Goal: Transaction & Acquisition: Download file/media

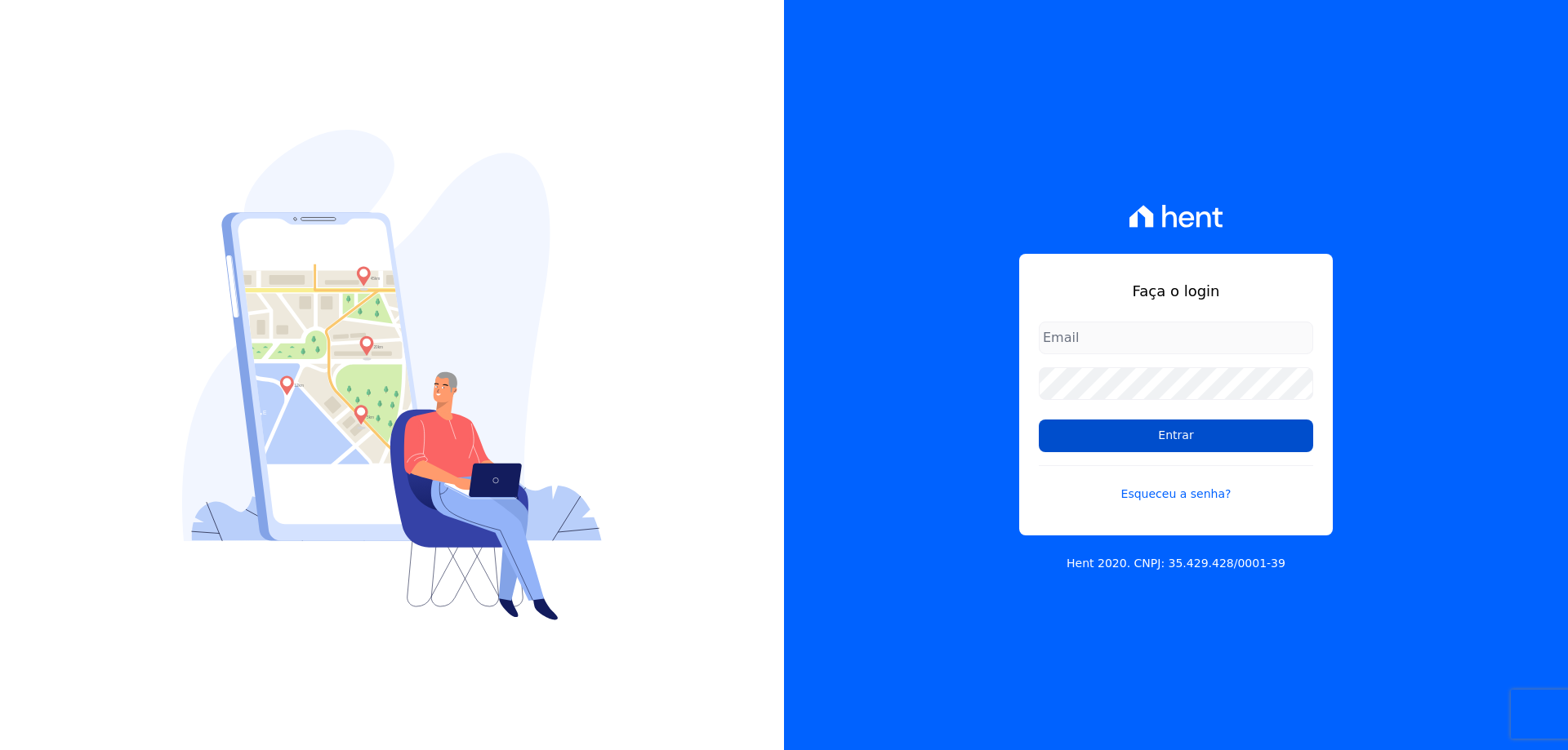
type input "financeiro@vlbarros.com.br"
click at [1170, 436] on input "Entrar" at bounding box center [1176, 436] width 275 height 33
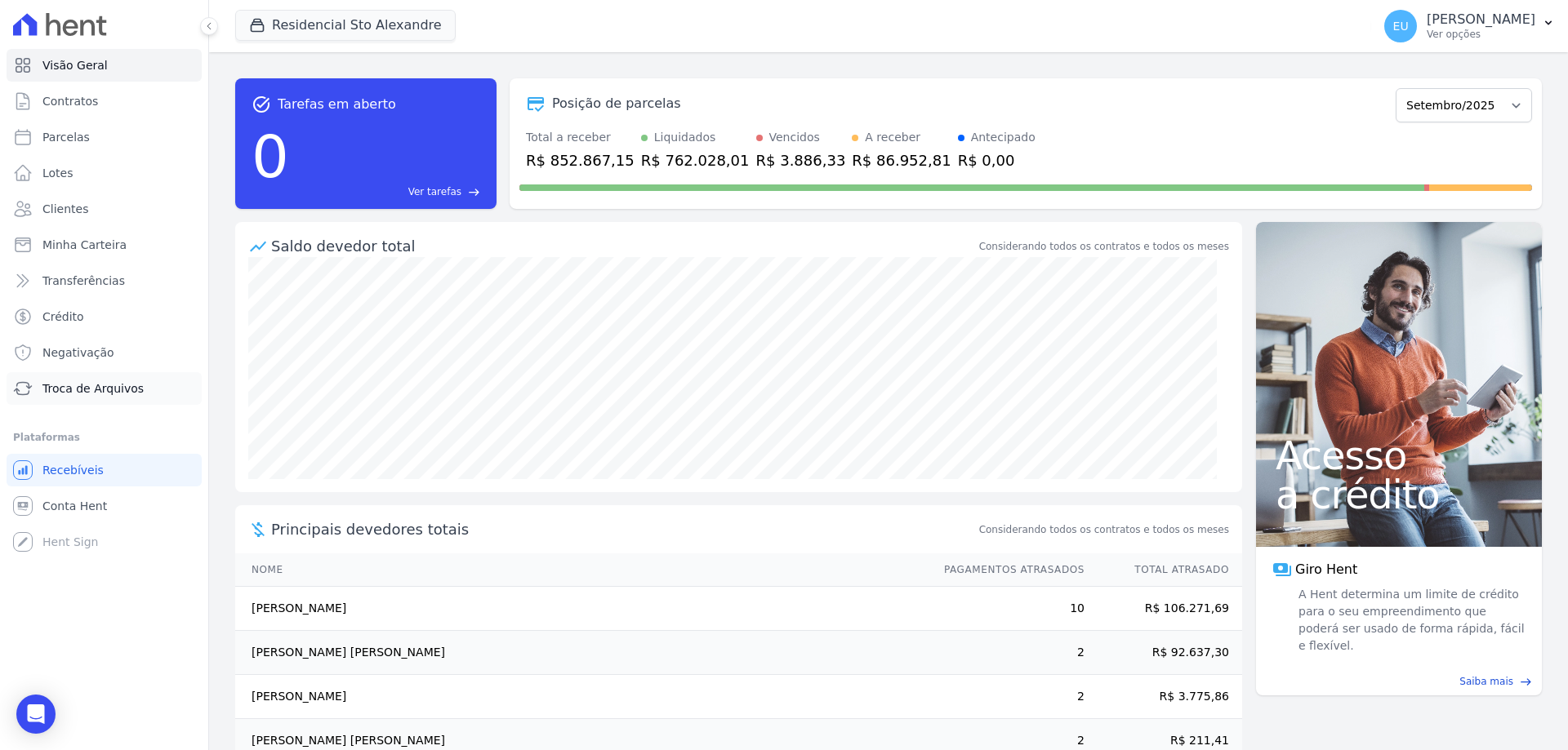
click at [82, 383] on span "Troca de Arquivos" at bounding box center [92, 388] width 101 height 16
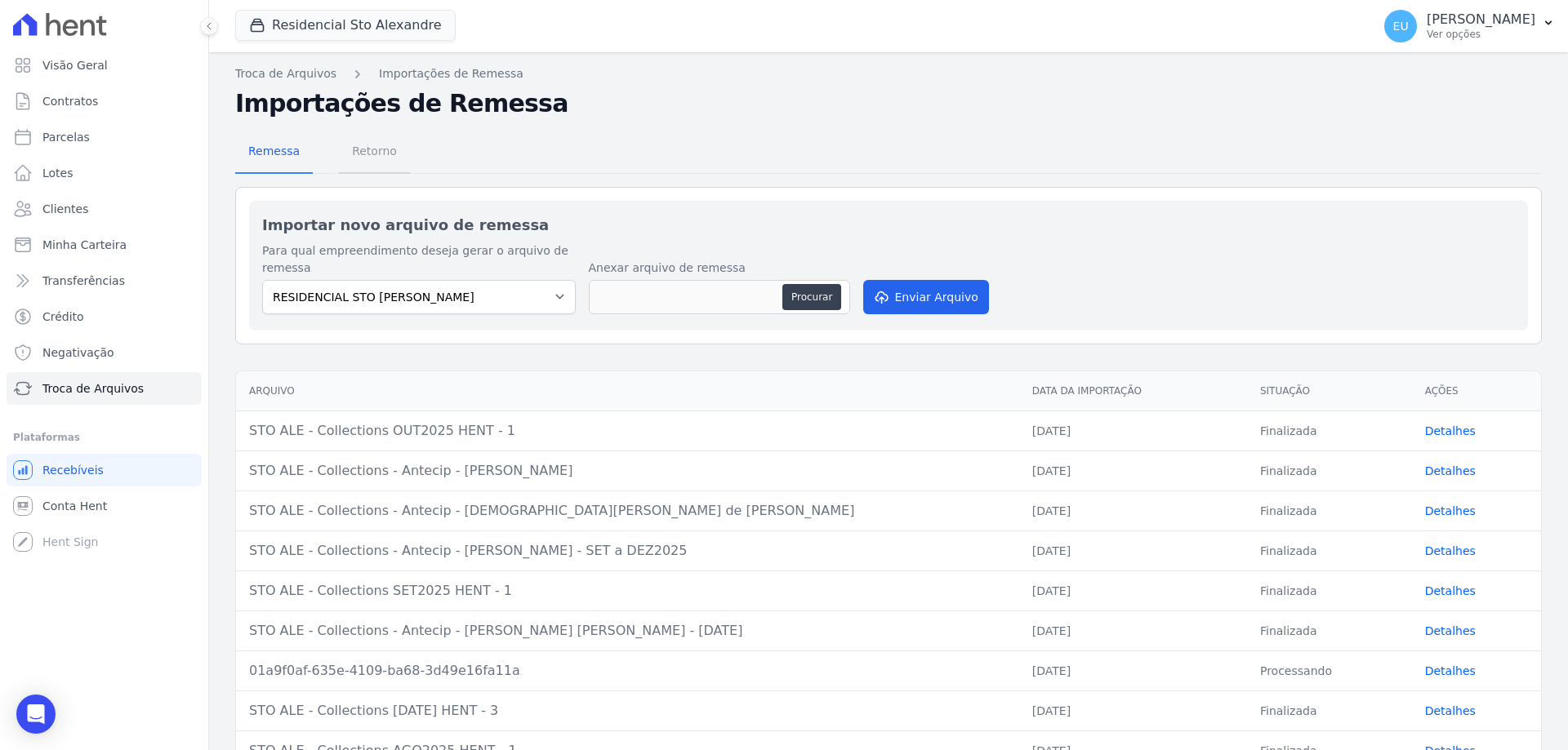
click at [365, 147] on span "Retorno" at bounding box center [374, 151] width 64 height 33
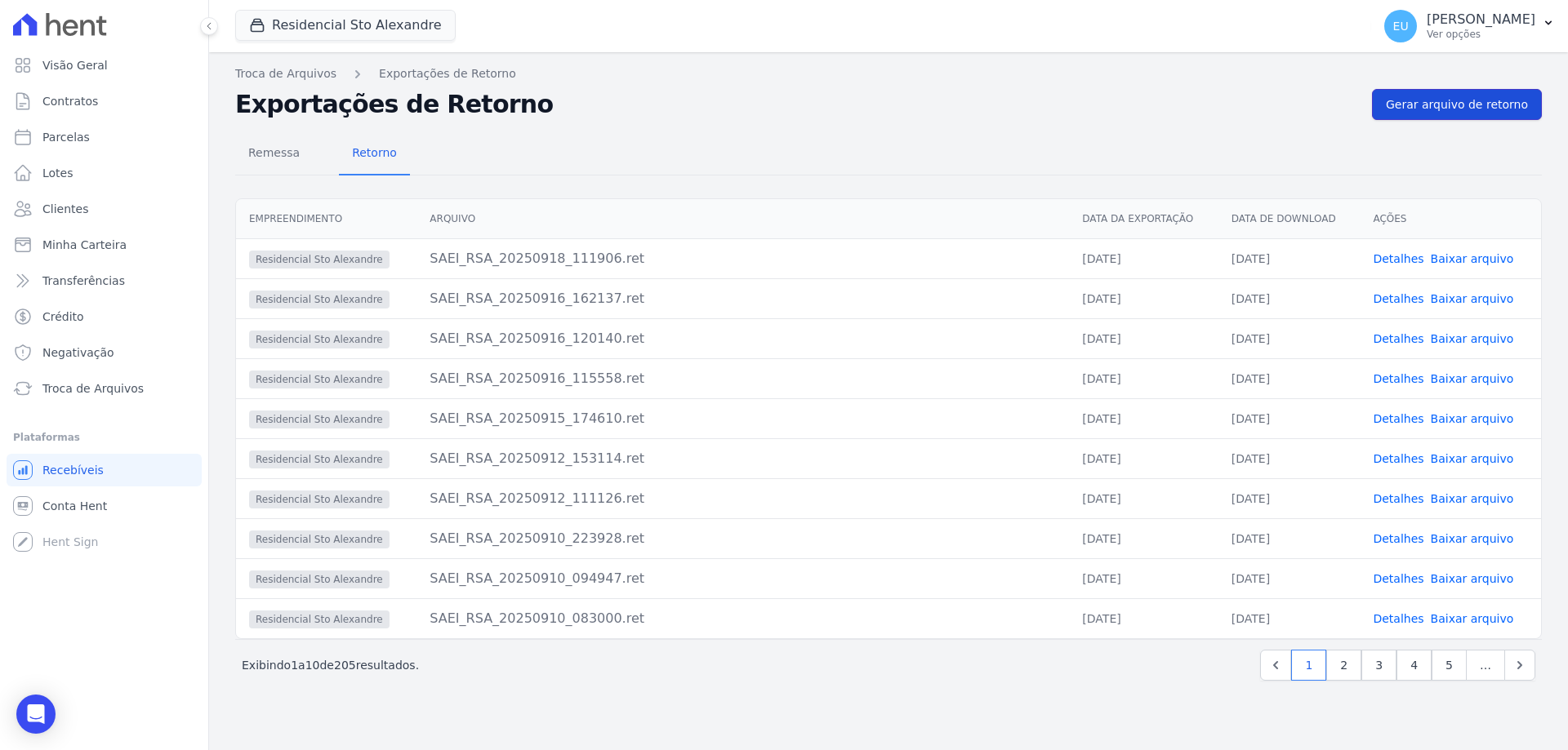
click at [1462, 101] on span "Gerar arquivo de retorno" at bounding box center [1457, 104] width 142 height 16
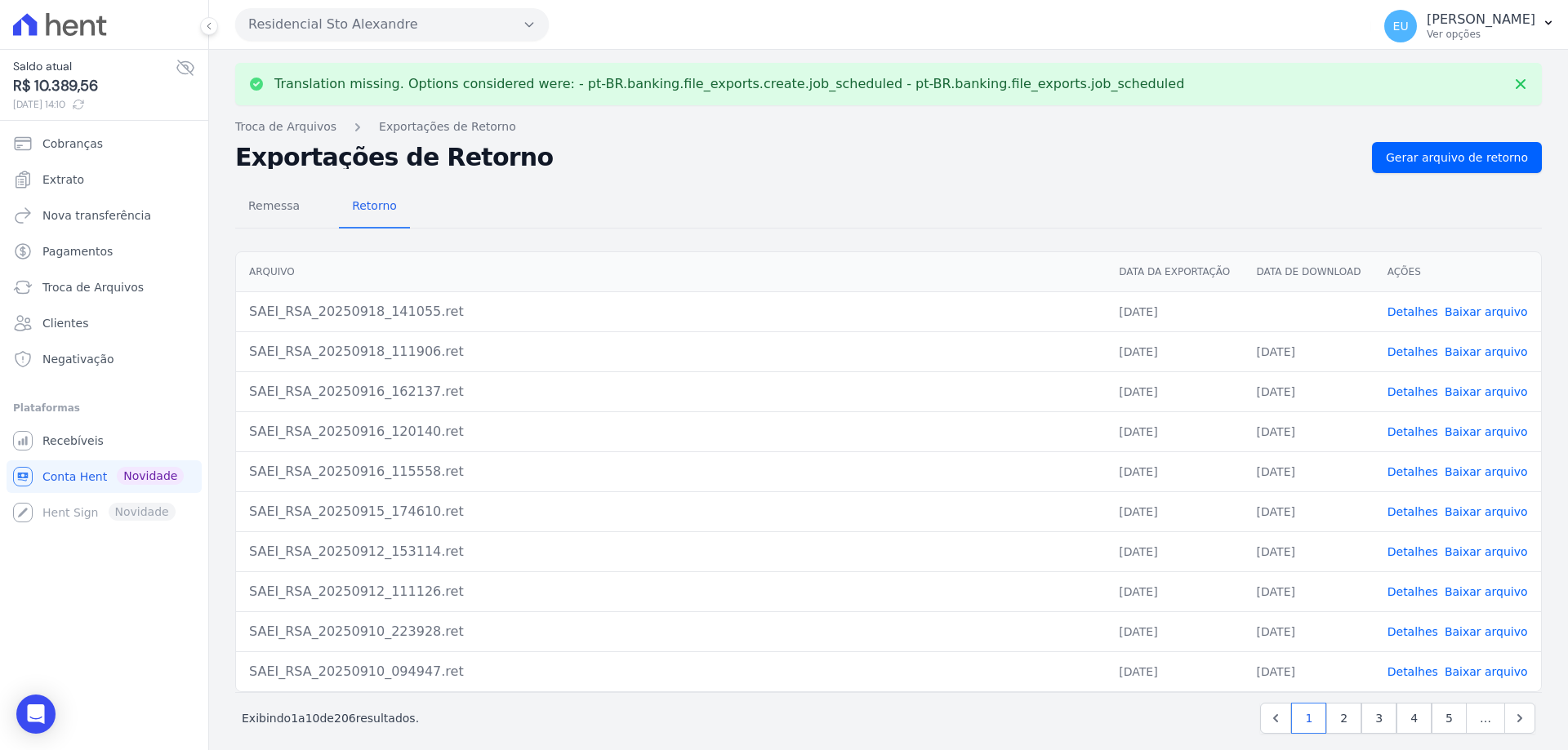
click at [1391, 307] on link "Detalhes" at bounding box center [1412, 312] width 51 height 13
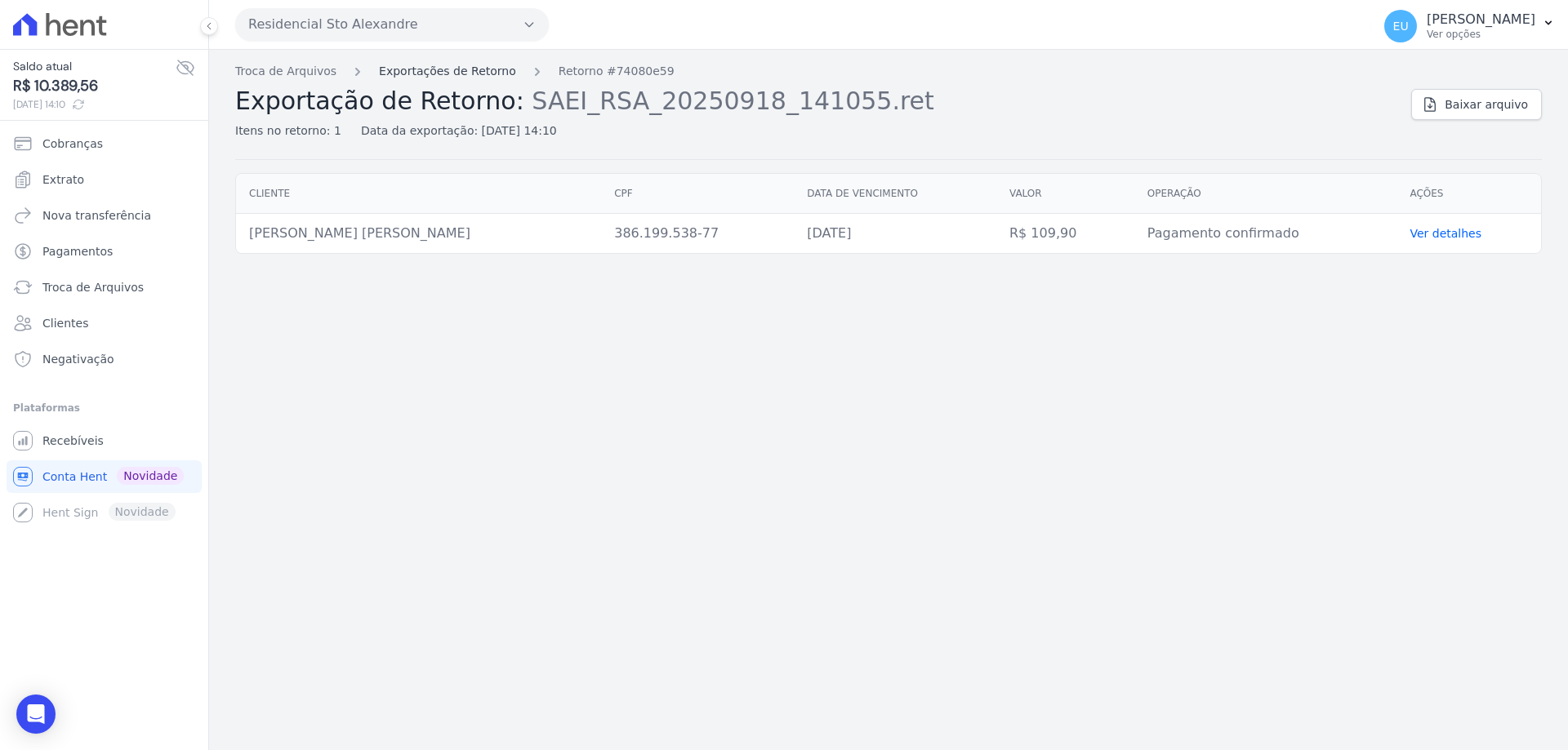
click at [408, 65] on link "Exportações de Retorno" at bounding box center [447, 71] width 137 height 17
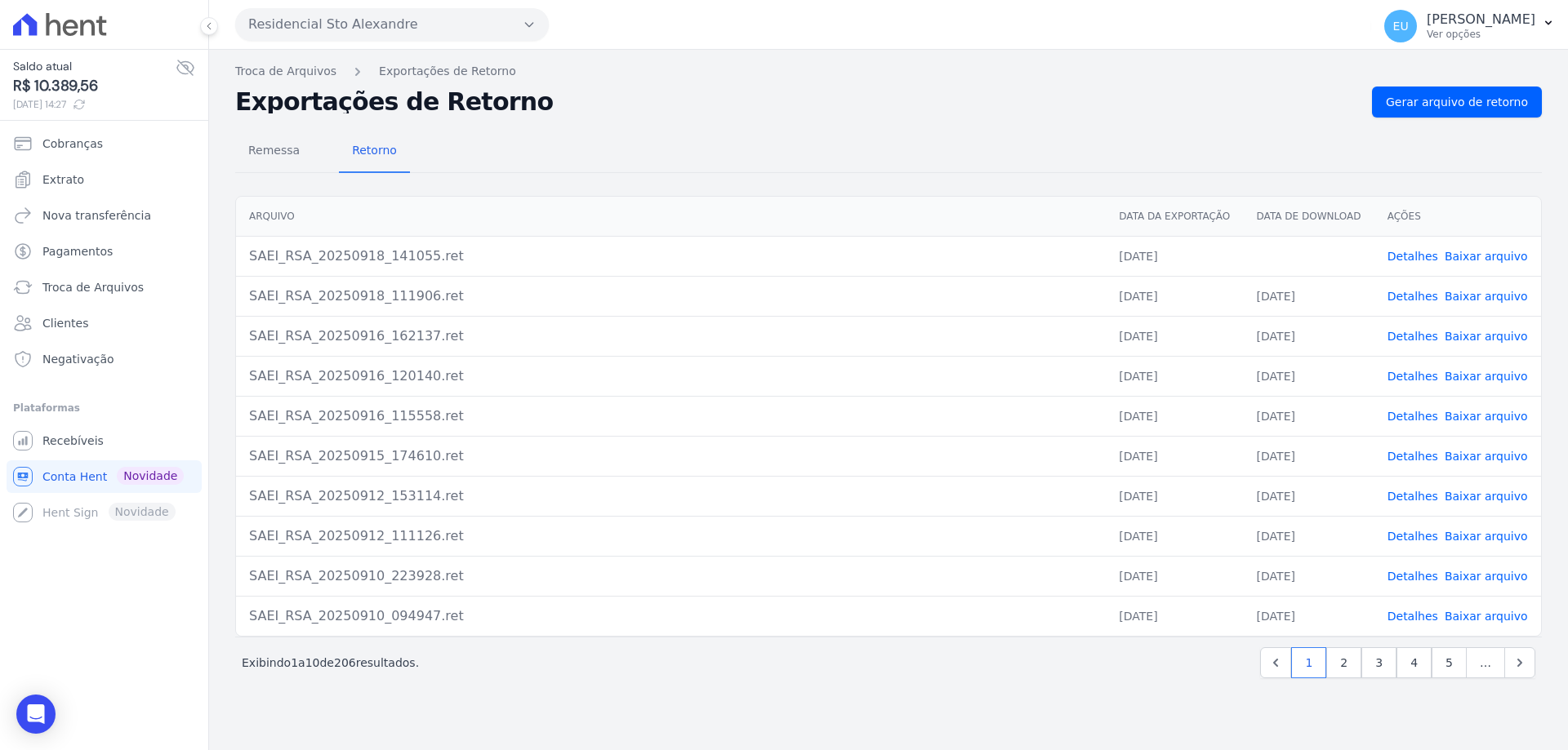
click at [1476, 254] on link "Baixar arquivo" at bounding box center [1485, 256] width 84 height 13
click at [86, 290] on span "Troca de Arquivos" at bounding box center [92, 287] width 101 height 16
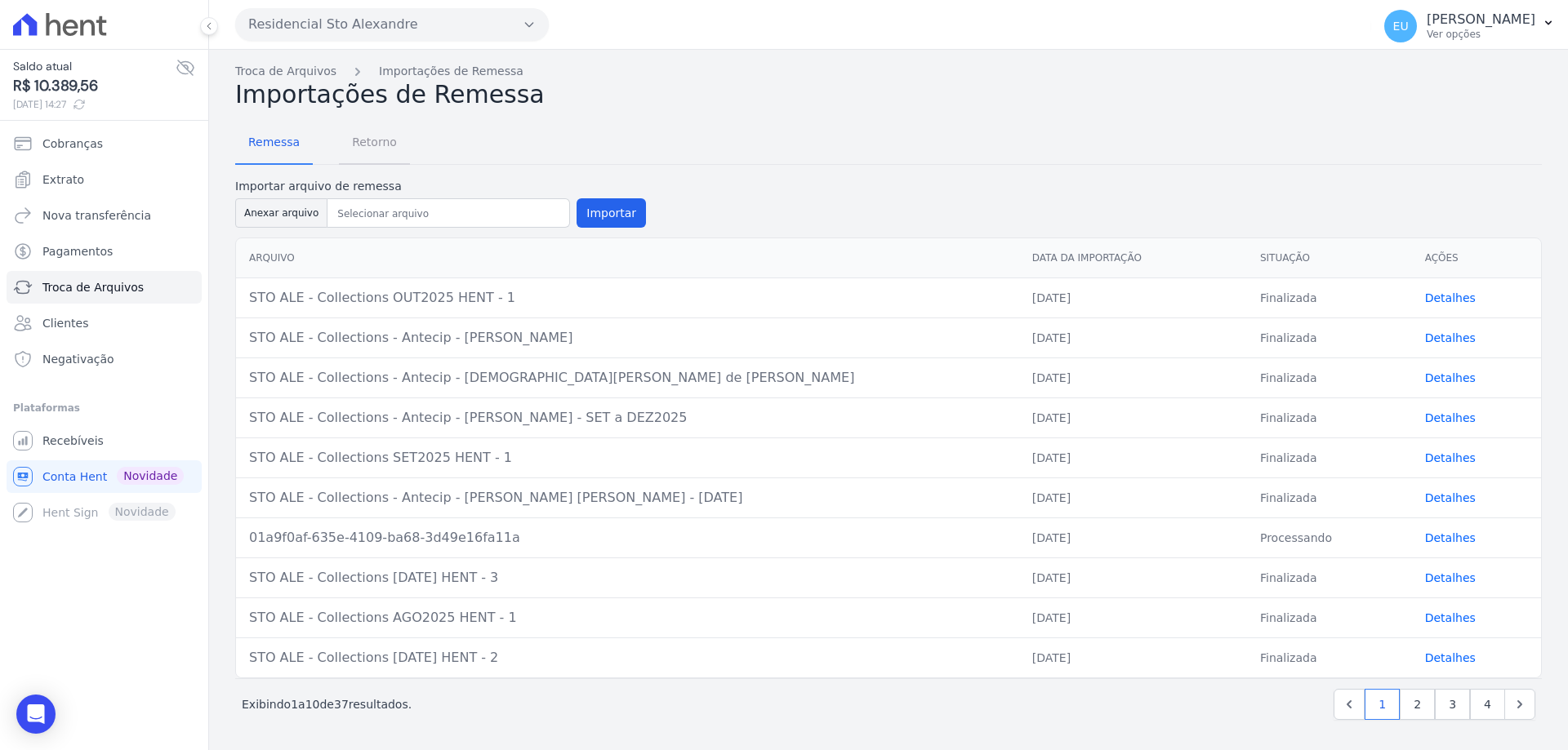
click at [362, 144] on span "Retorno" at bounding box center [374, 142] width 64 height 33
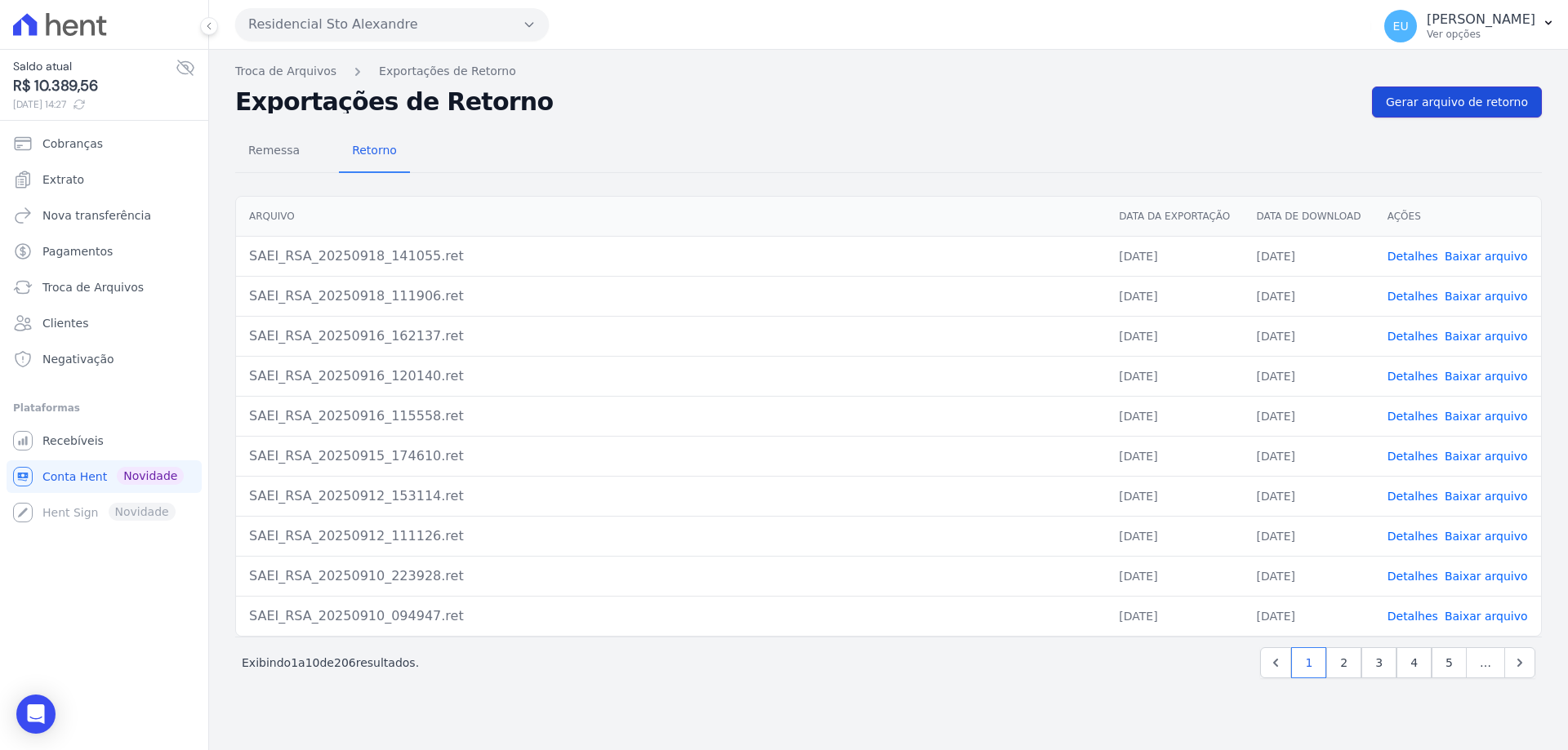
click at [1441, 103] on span "Gerar arquivo de retorno" at bounding box center [1457, 102] width 142 height 16
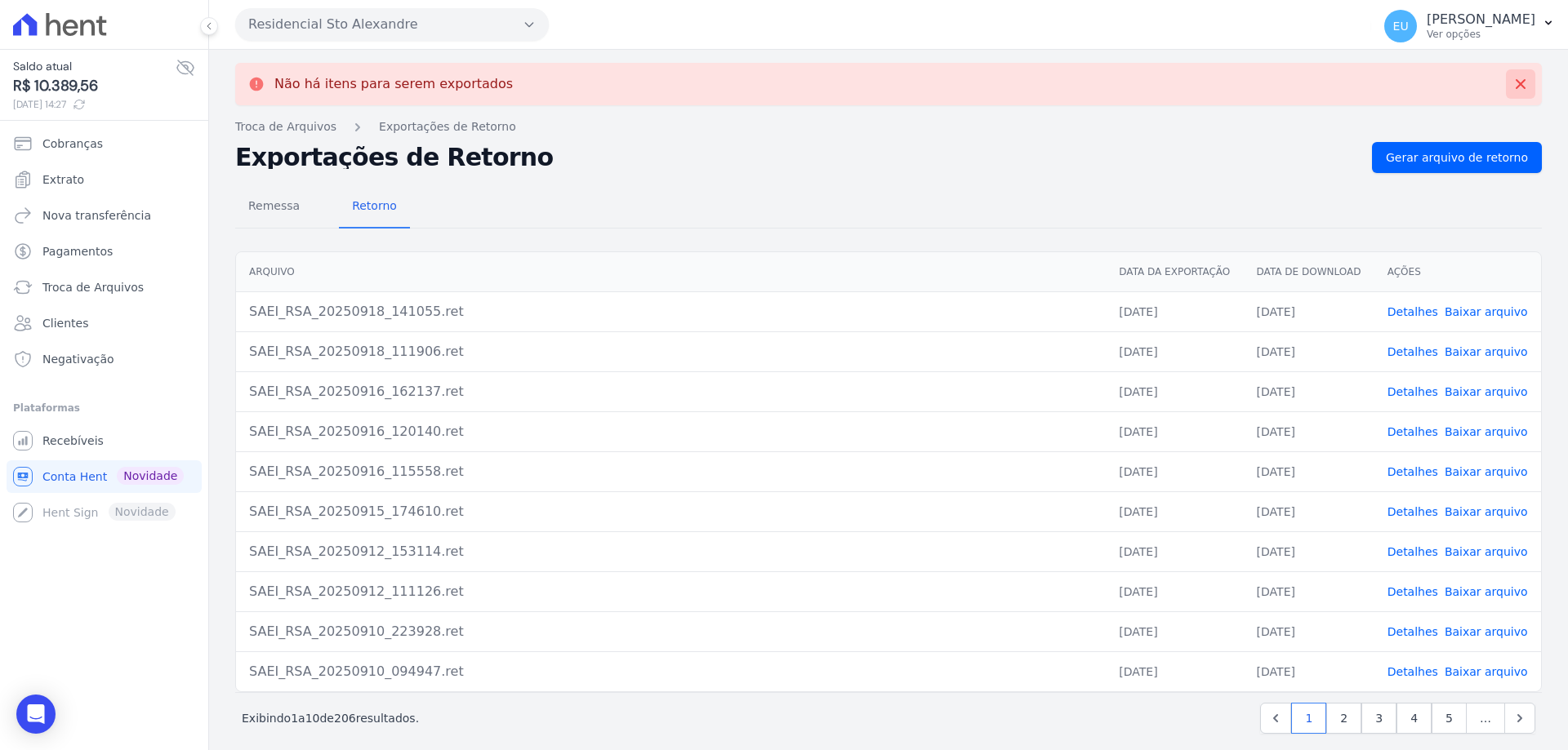
click at [1512, 85] on icon at bounding box center [1520, 84] width 16 height 16
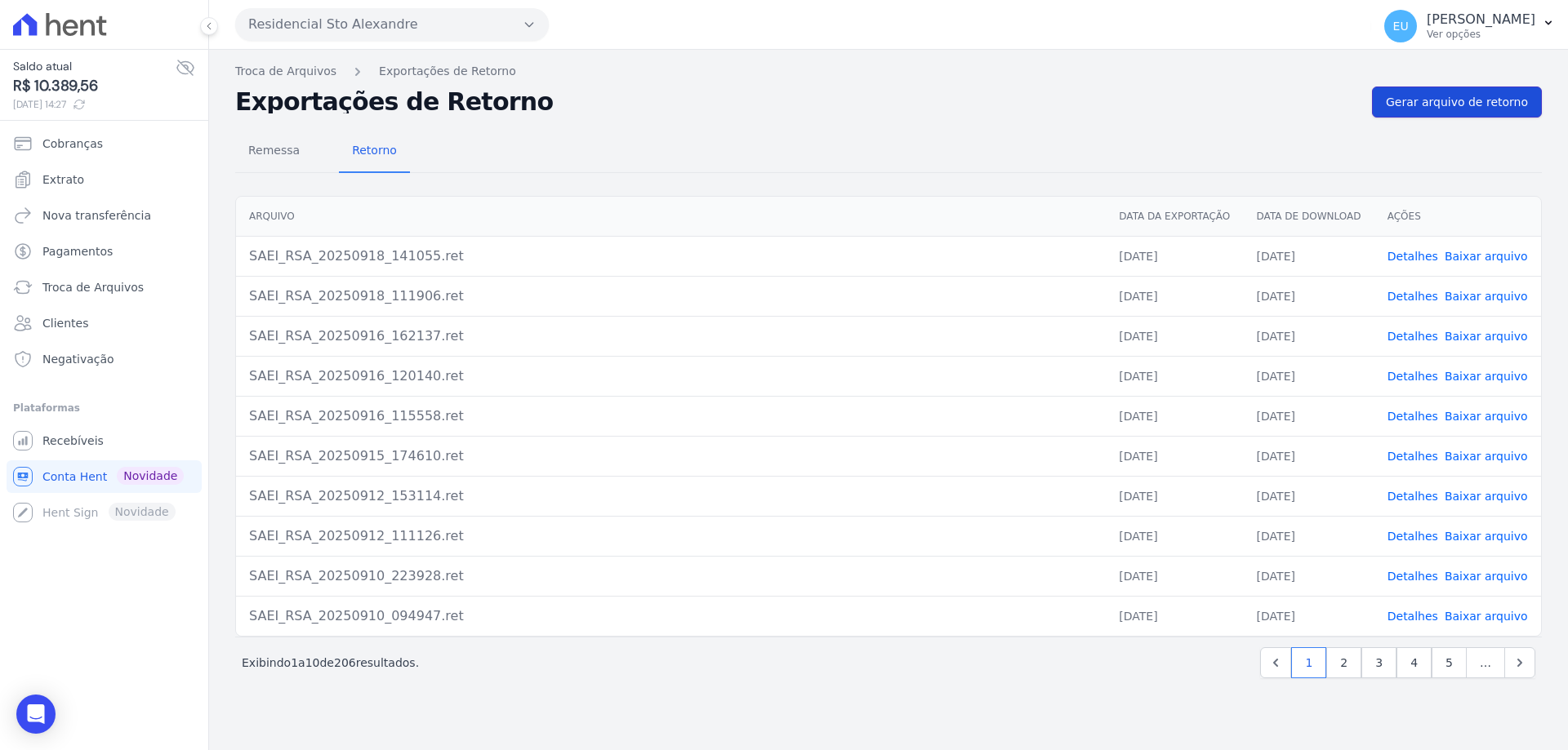
click at [1448, 98] on span "Gerar arquivo de retorno" at bounding box center [1457, 102] width 142 height 16
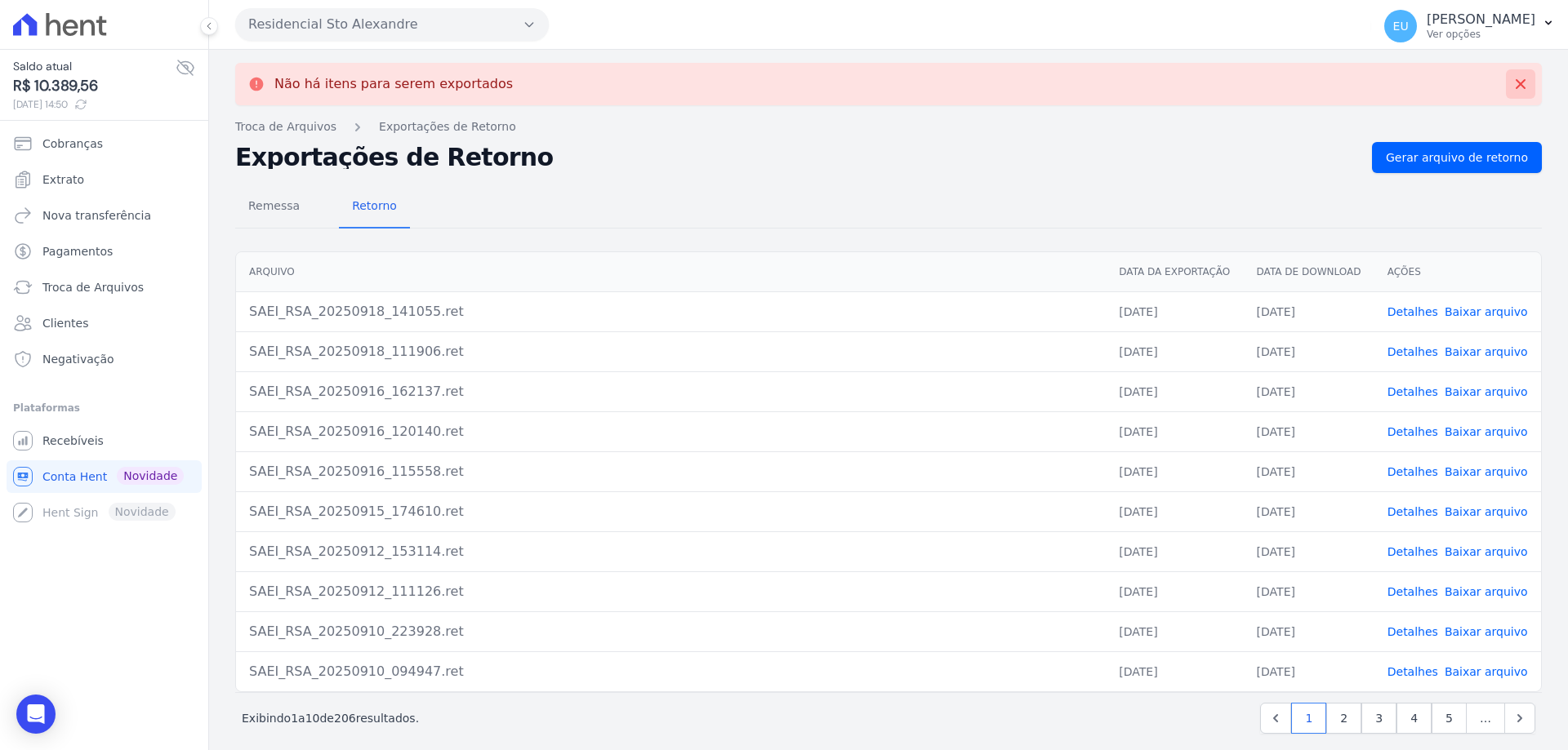
click at [1512, 81] on icon at bounding box center [1520, 84] width 16 height 16
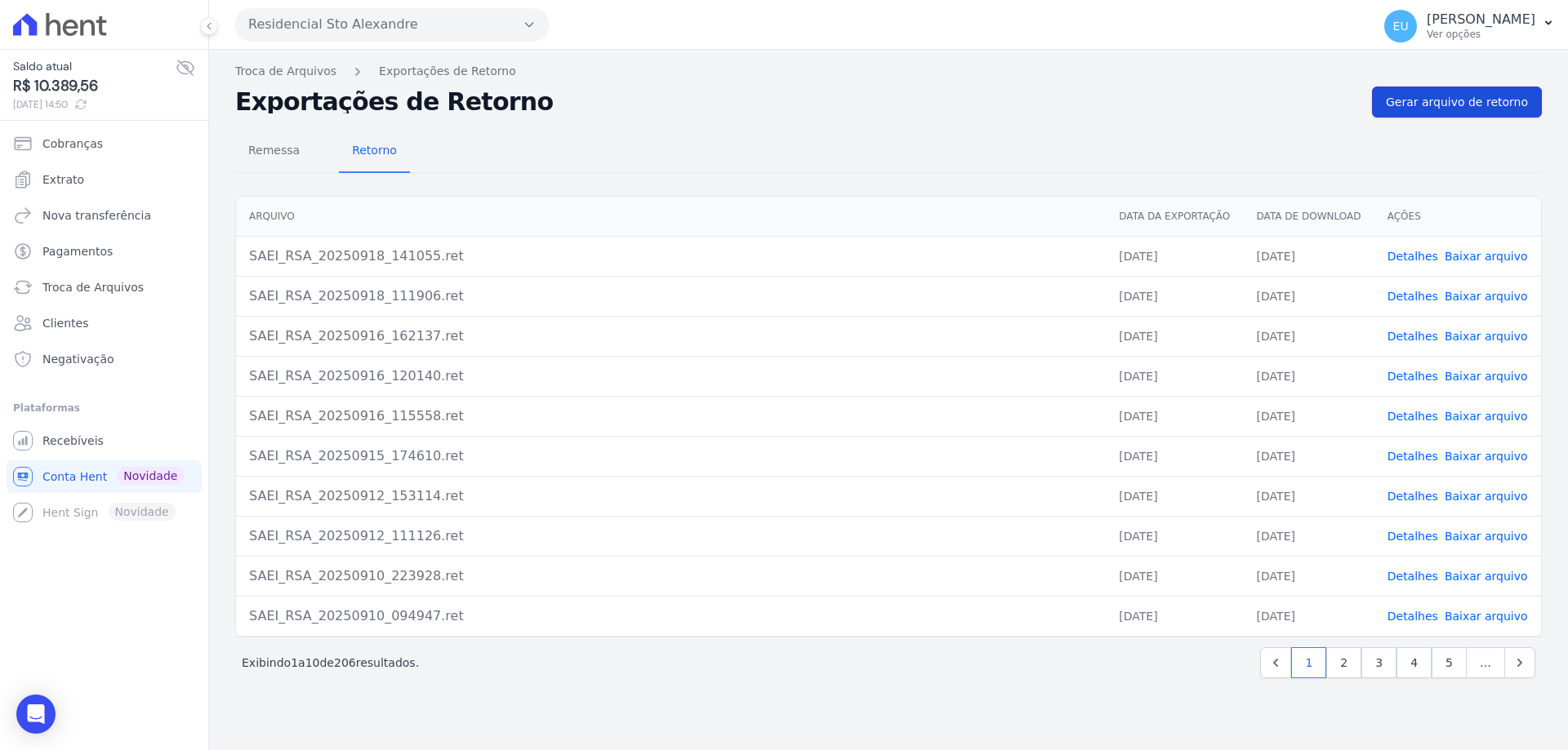
click at [1446, 100] on span "Gerar arquivo de retorno" at bounding box center [1457, 102] width 142 height 16
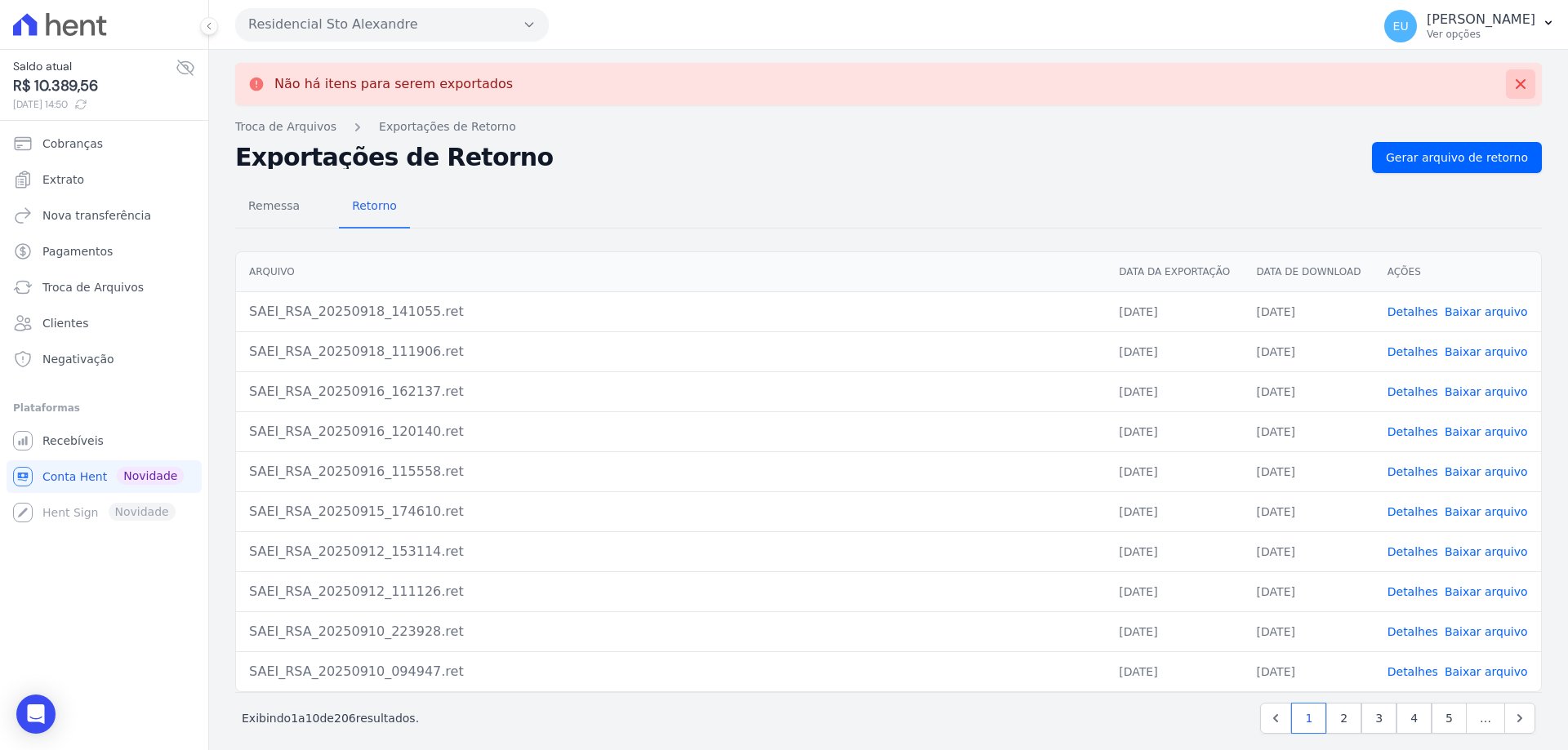
click at [1512, 79] on icon at bounding box center [1520, 84] width 16 height 16
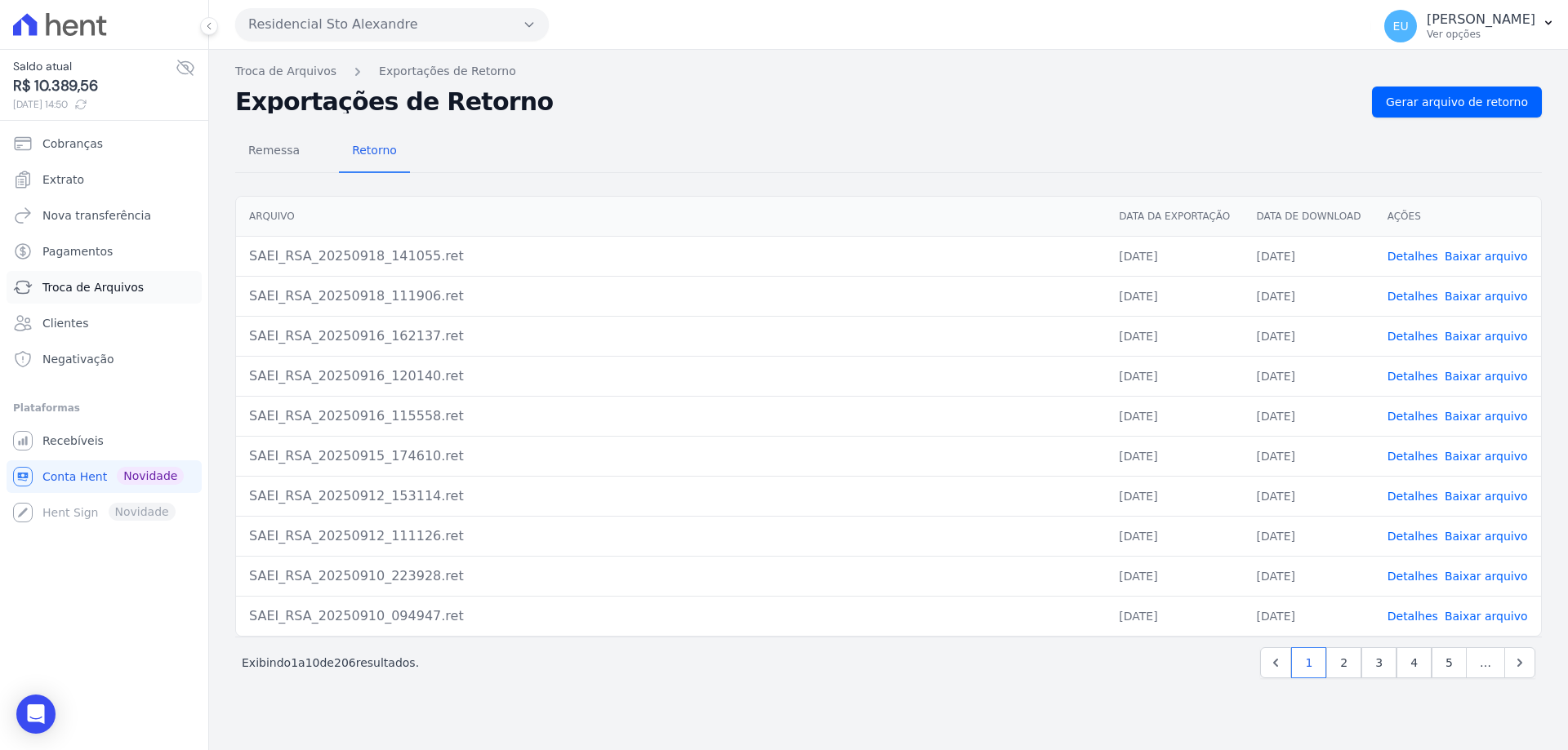
click at [88, 284] on span "Troca de Arquivos" at bounding box center [92, 287] width 101 height 16
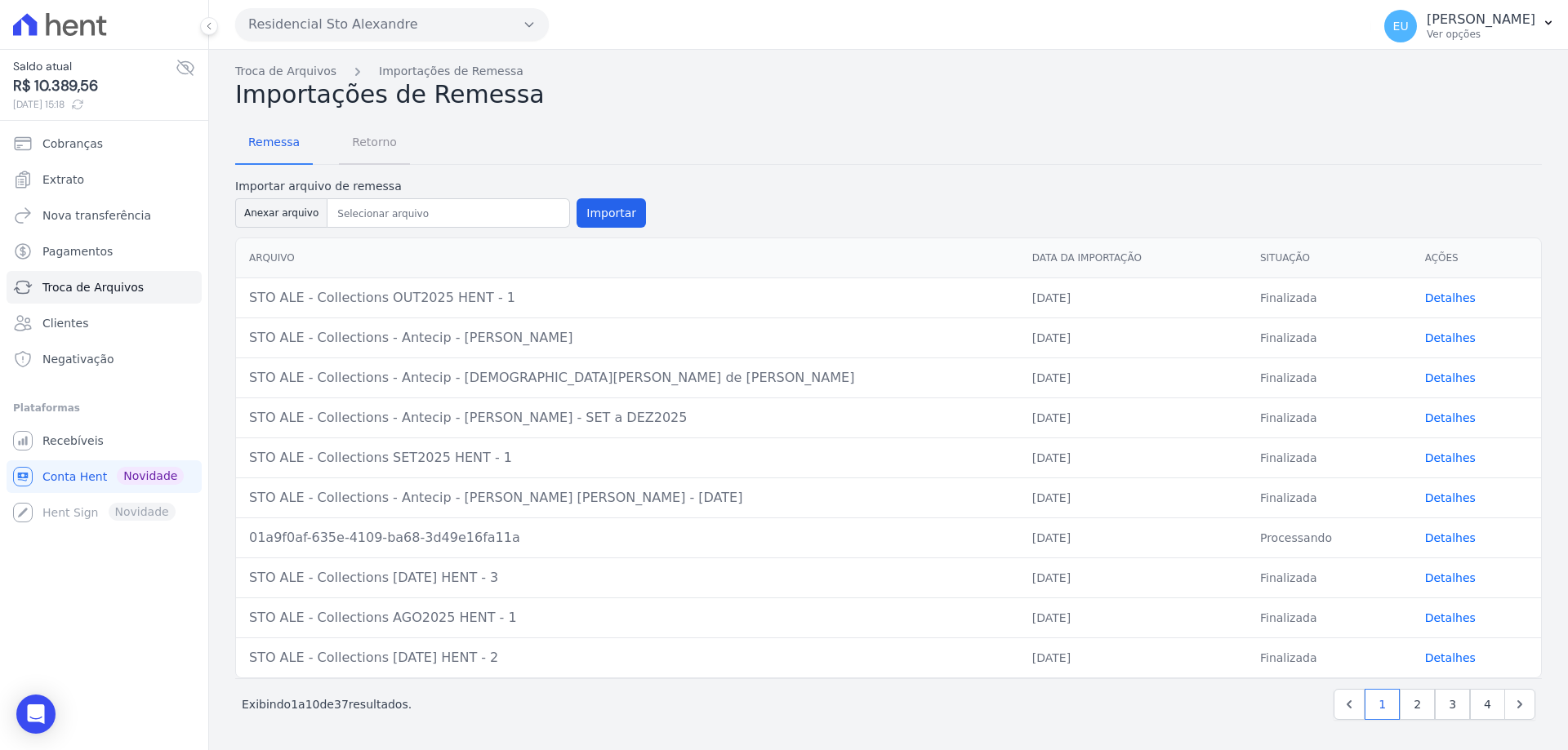
click at [367, 141] on span "Retorno" at bounding box center [374, 142] width 64 height 33
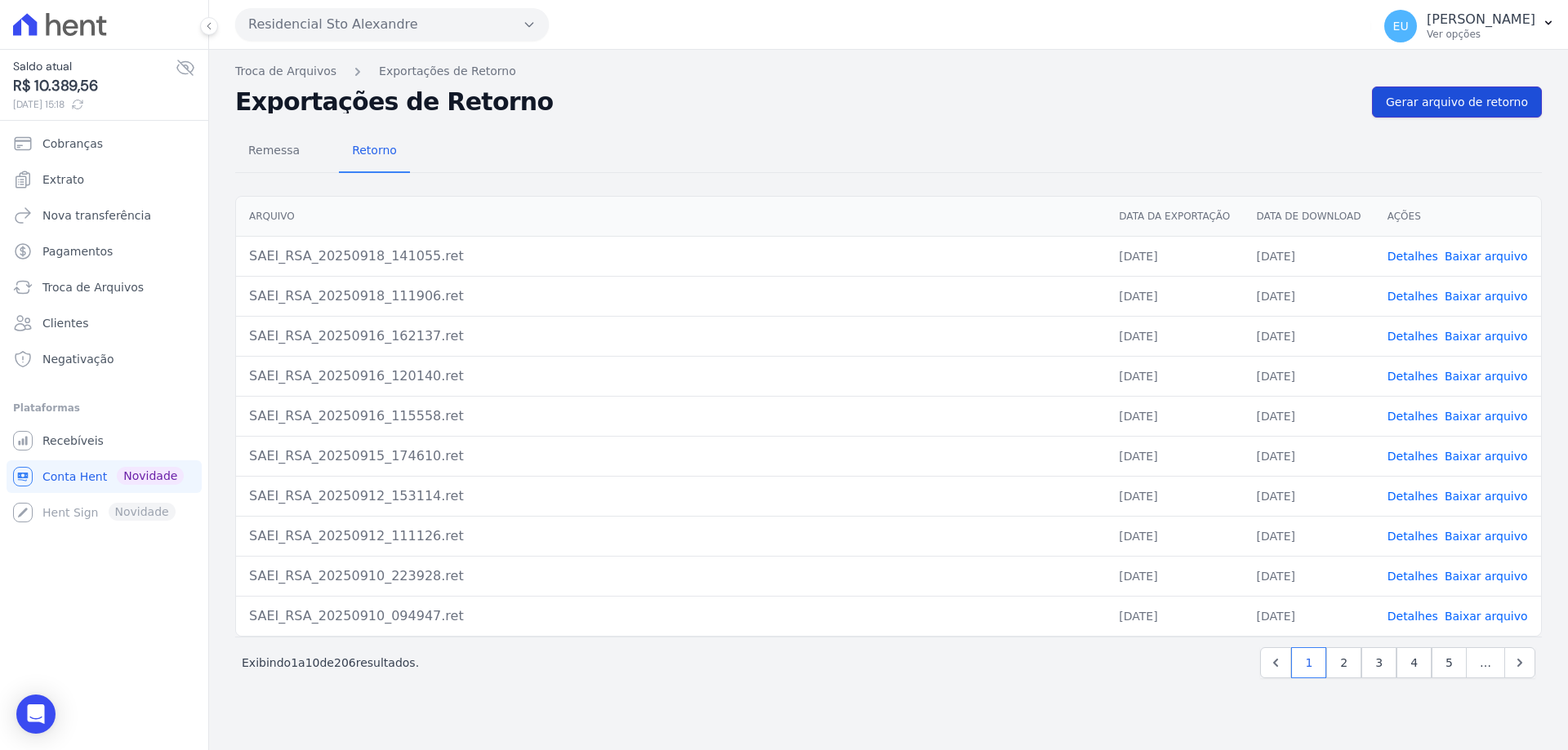
click at [1455, 100] on span "Gerar arquivo de retorno" at bounding box center [1457, 102] width 142 height 16
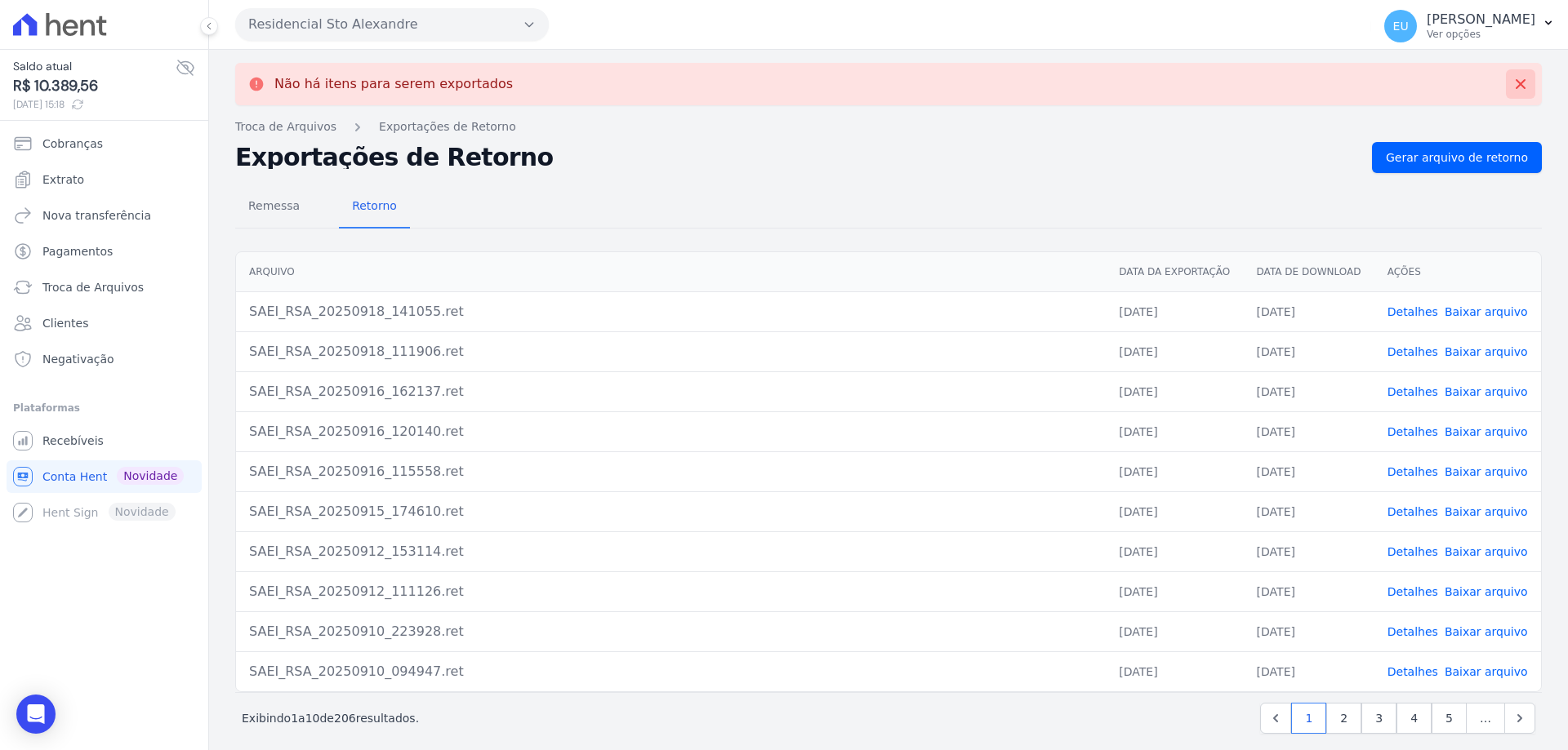
click at [1515, 83] on icon at bounding box center [1520, 84] width 10 height 10
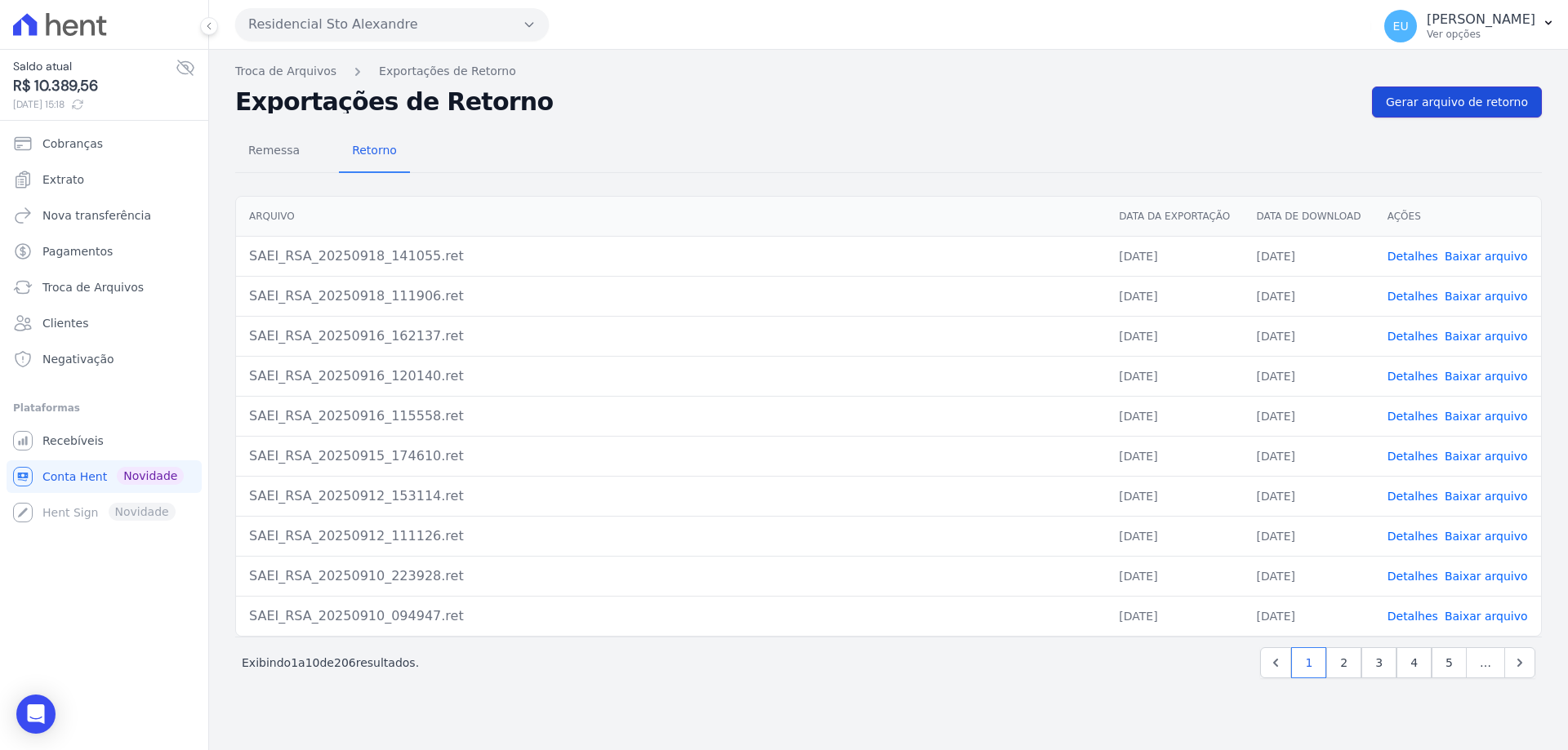
click at [1474, 98] on span "Gerar arquivo de retorno" at bounding box center [1457, 102] width 142 height 16
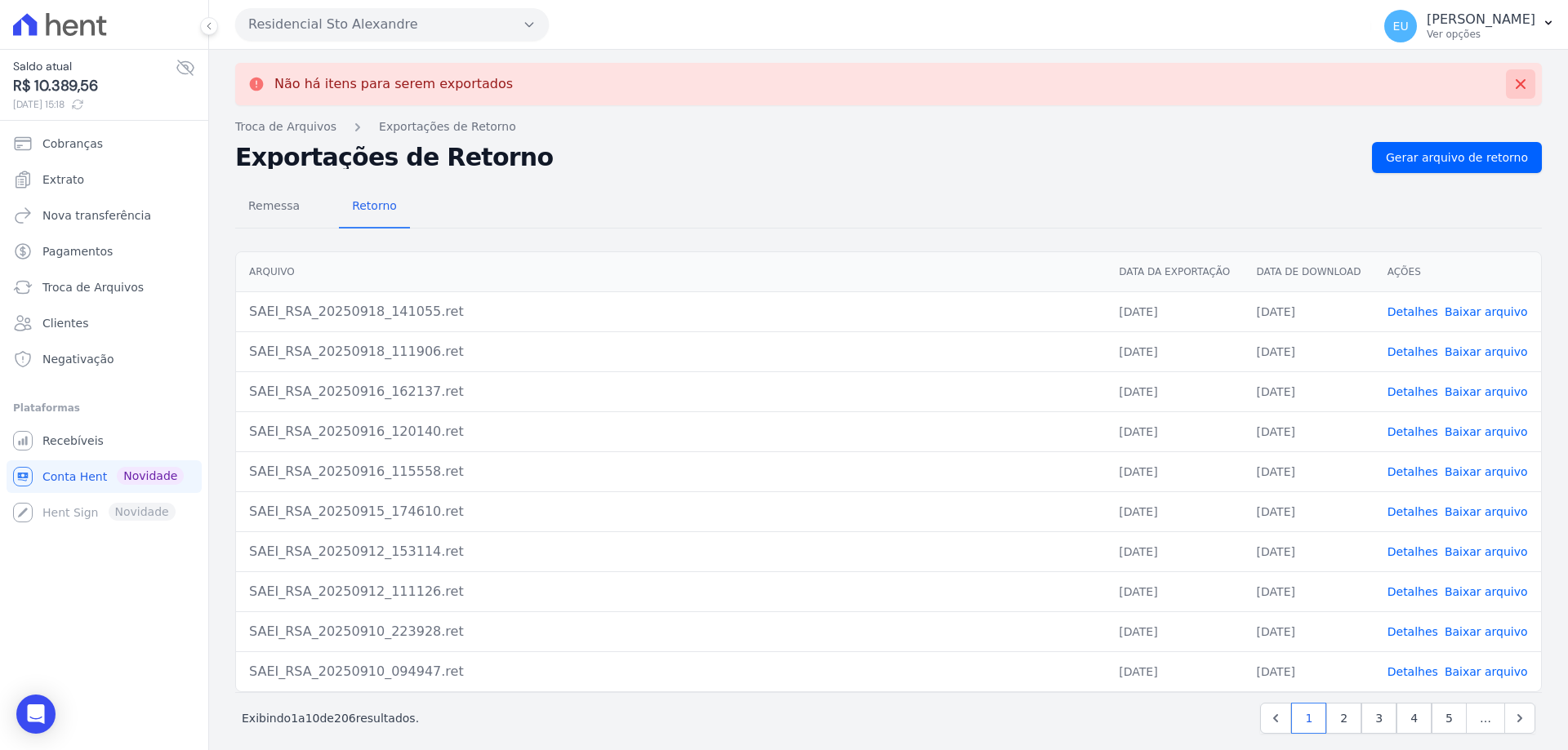
click at [1512, 81] on icon at bounding box center [1520, 84] width 16 height 16
